Goal: Task Accomplishment & Management: Manage account settings

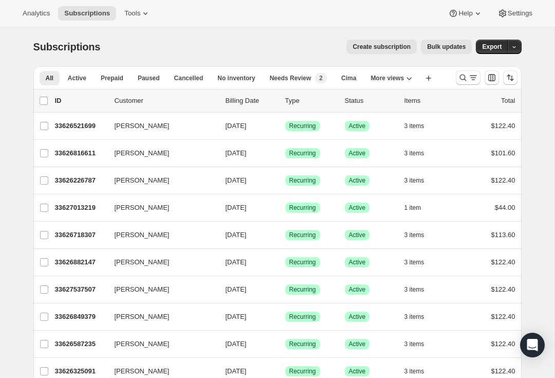
click at [467, 78] on icon "Search and filter results" at bounding box center [463, 77] width 10 height 10
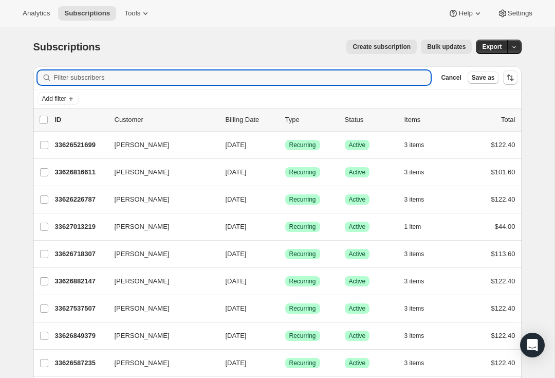
click at [175, 78] on input "Filter subscribers" at bounding box center [242, 77] width 377 height 14
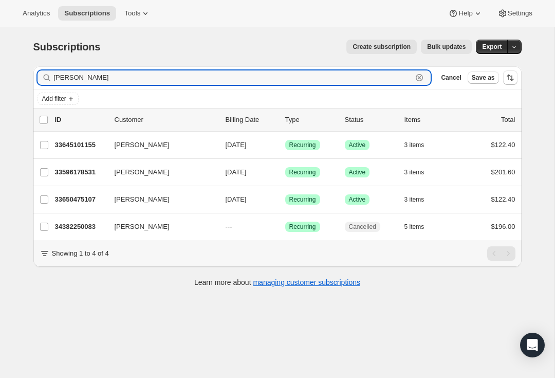
click at [89, 77] on input "Drey" at bounding box center [233, 77] width 359 height 14
type input "D"
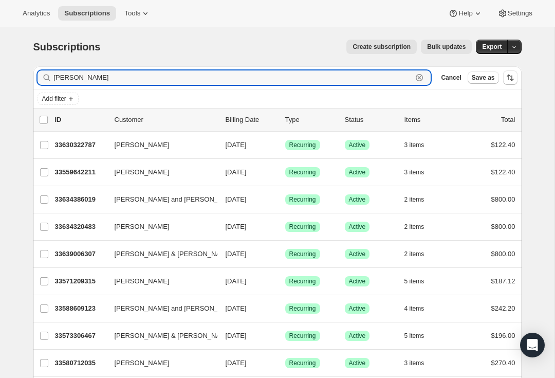
click at [135, 78] on input "Jeff" at bounding box center [233, 77] width 359 height 14
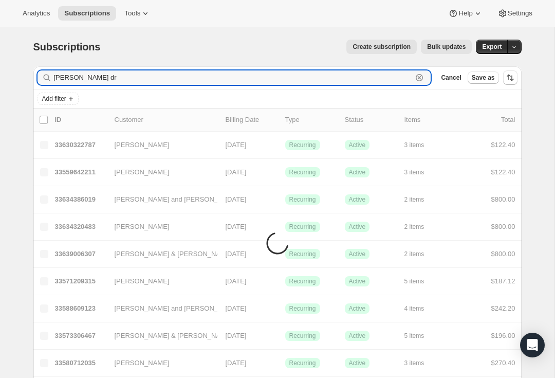
type input "Jeff dre"
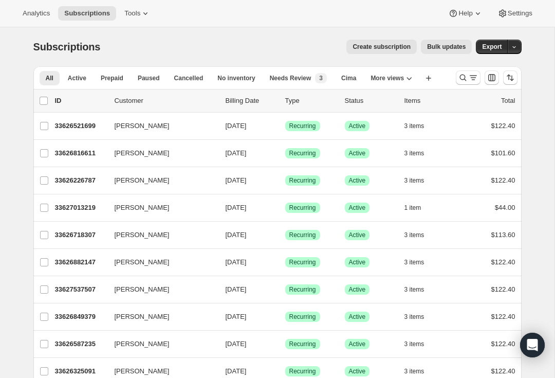
click at [466, 74] on icon "Search and filter results" at bounding box center [463, 77] width 10 height 10
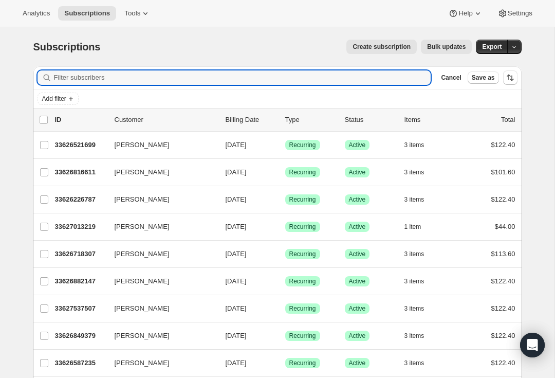
click at [130, 78] on input "Filter subscribers" at bounding box center [242, 77] width 377 height 14
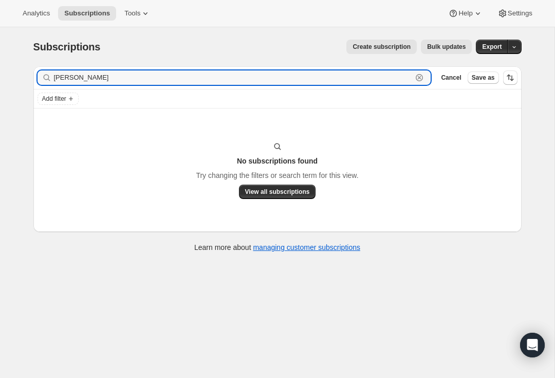
type input "[PERSON_NAME]"
click at [422, 77] on div "[PERSON_NAME] Clear" at bounding box center [235, 77] width 394 height 14
